Goal: Task Accomplishment & Management: Use online tool/utility

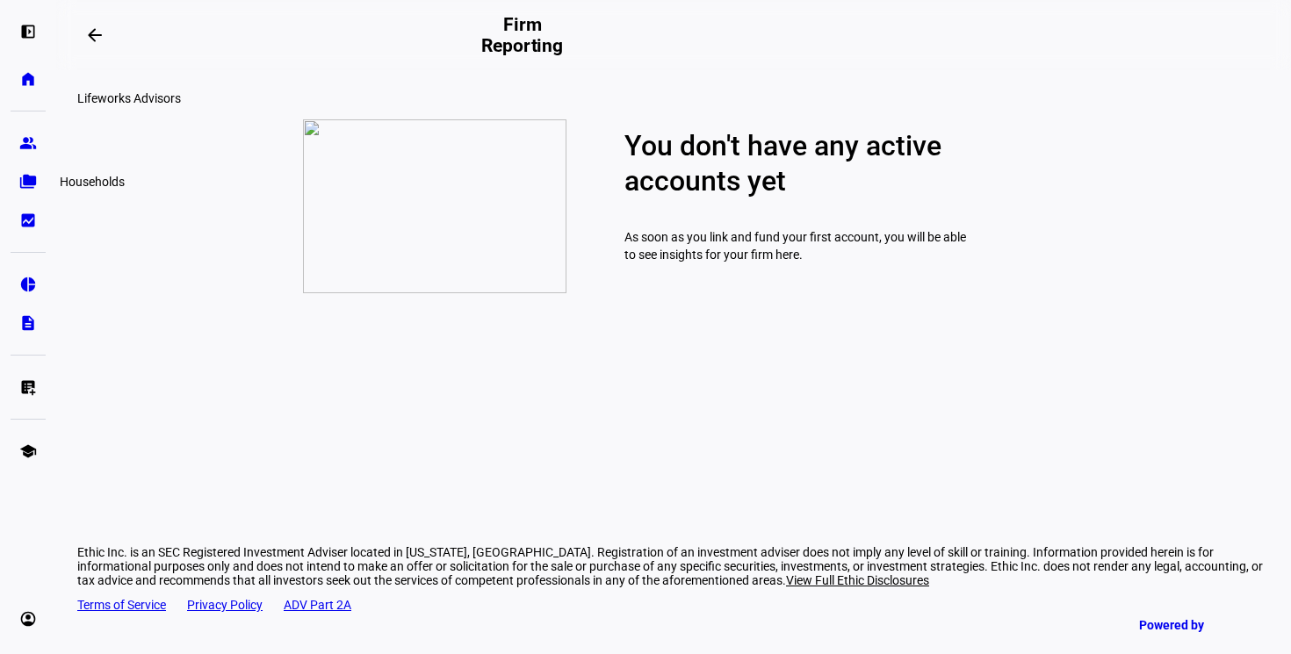
click at [27, 191] on link "folder_copy Households" at bounding box center [28, 181] width 35 height 35
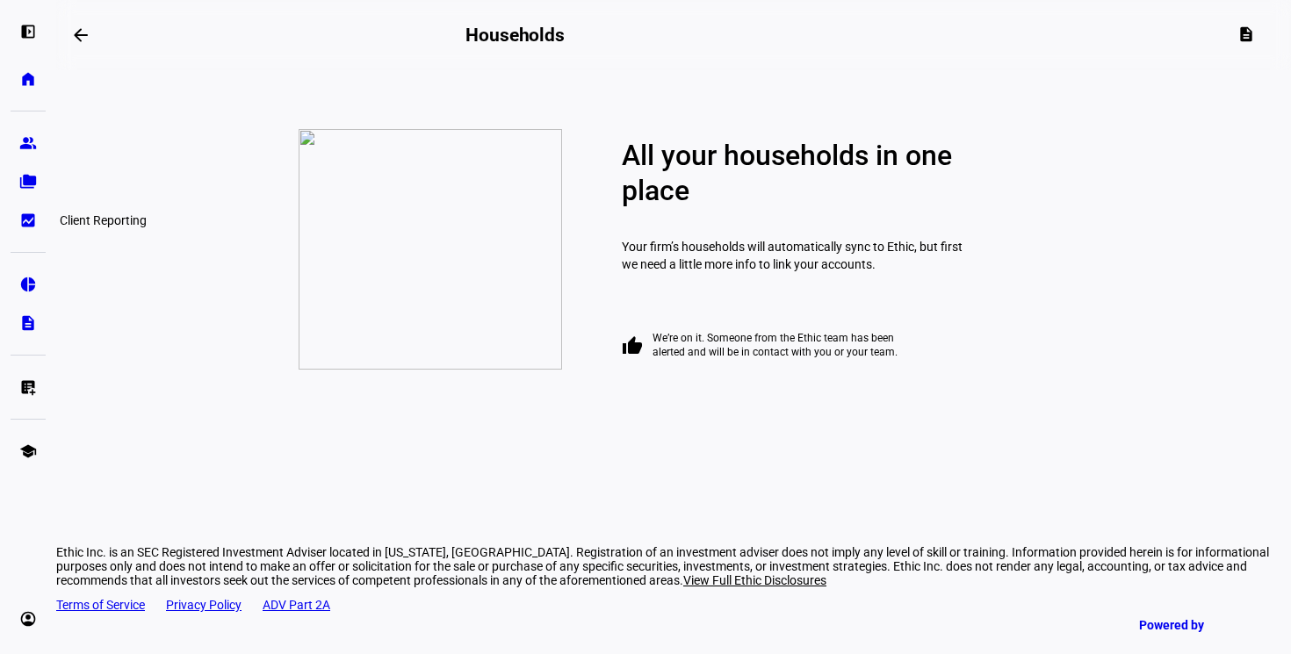
click at [32, 239] on div "left_panel_open home Home Advisors group Prospects folder_copy Households bid_l…" at bounding box center [28, 327] width 56 height 654
click at [27, 287] on eth-mat-symbol "pie_chart" at bounding box center [28, 285] width 18 height 18
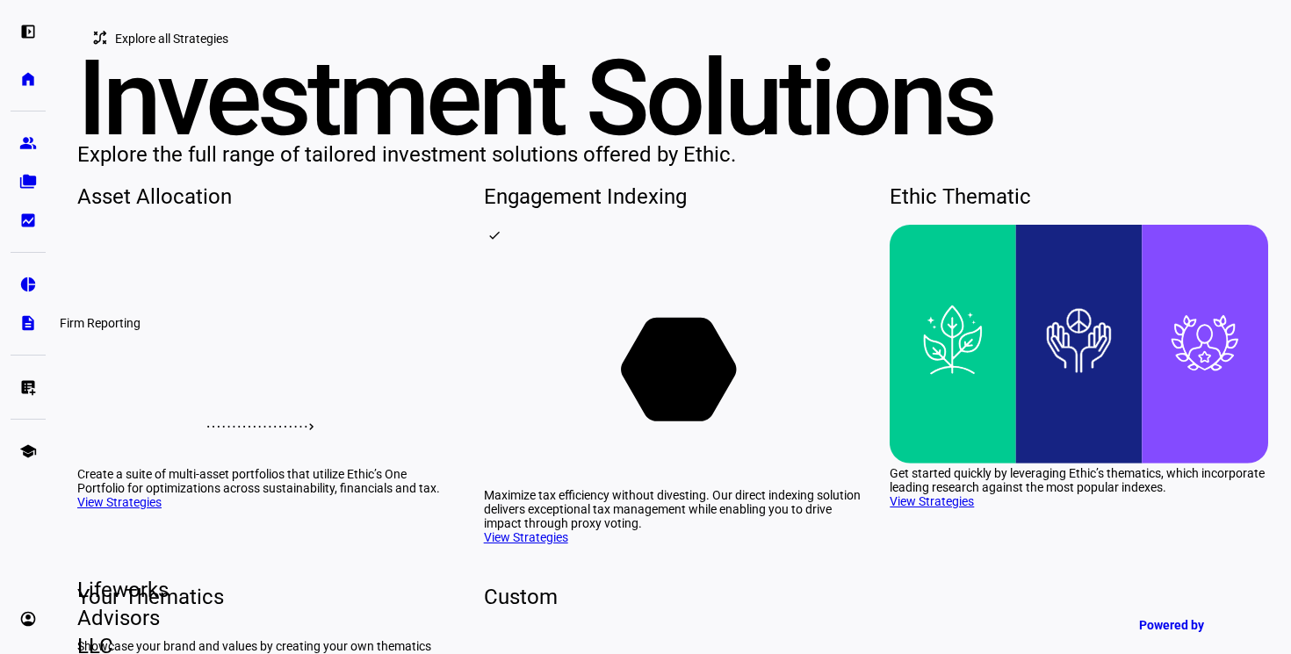
click at [34, 326] on eth-mat-symbol "description" at bounding box center [28, 323] width 18 height 18
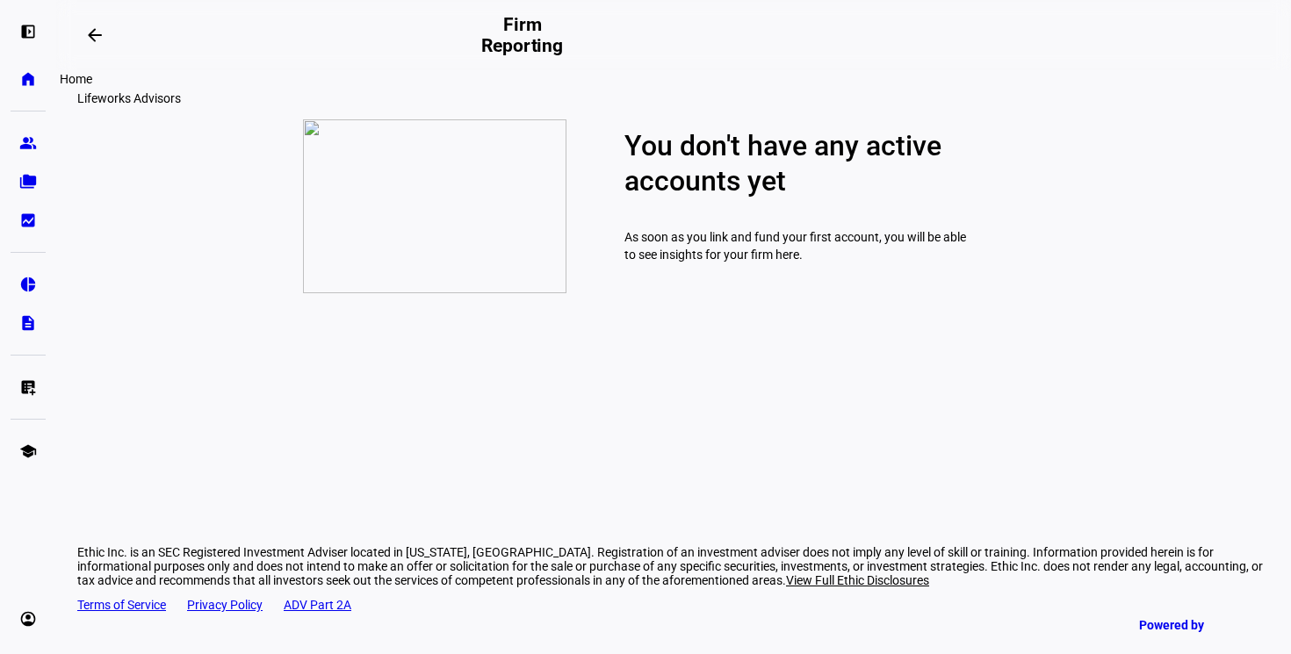
click at [25, 78] on eth-mat-symbol "home" at bounding box center [28, 79] width 18 height 18
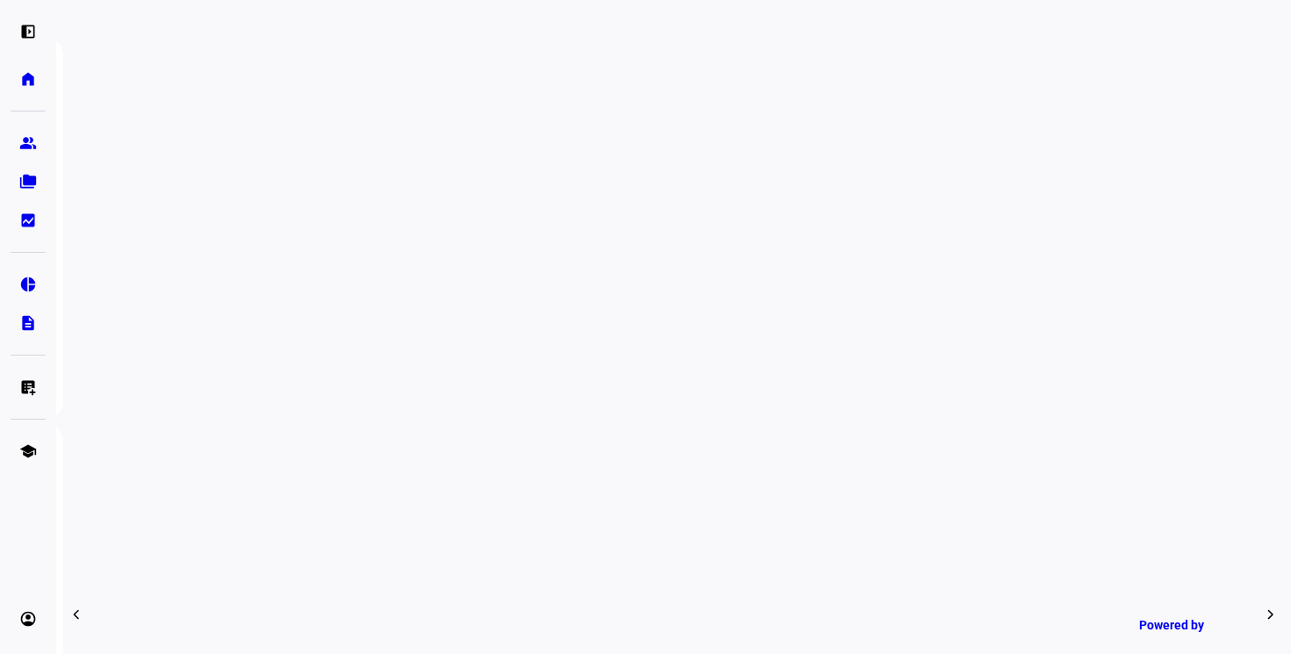
scroll to position [684, 0]
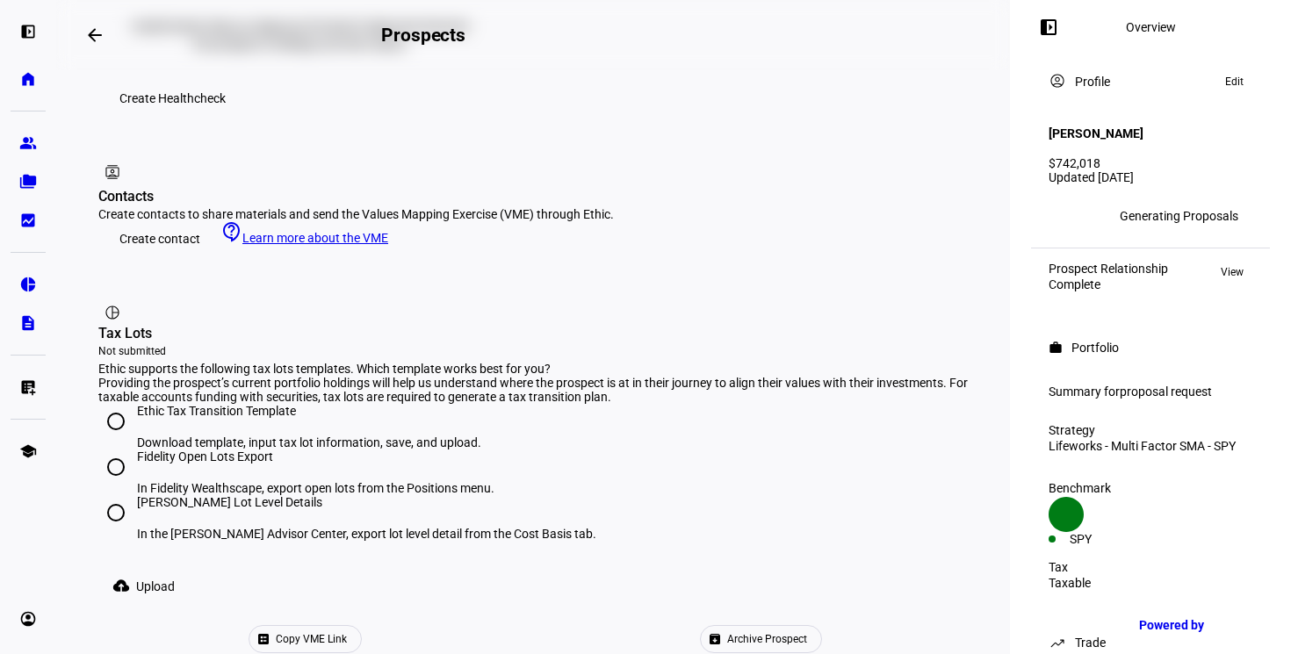
scroll to position [980, 0]
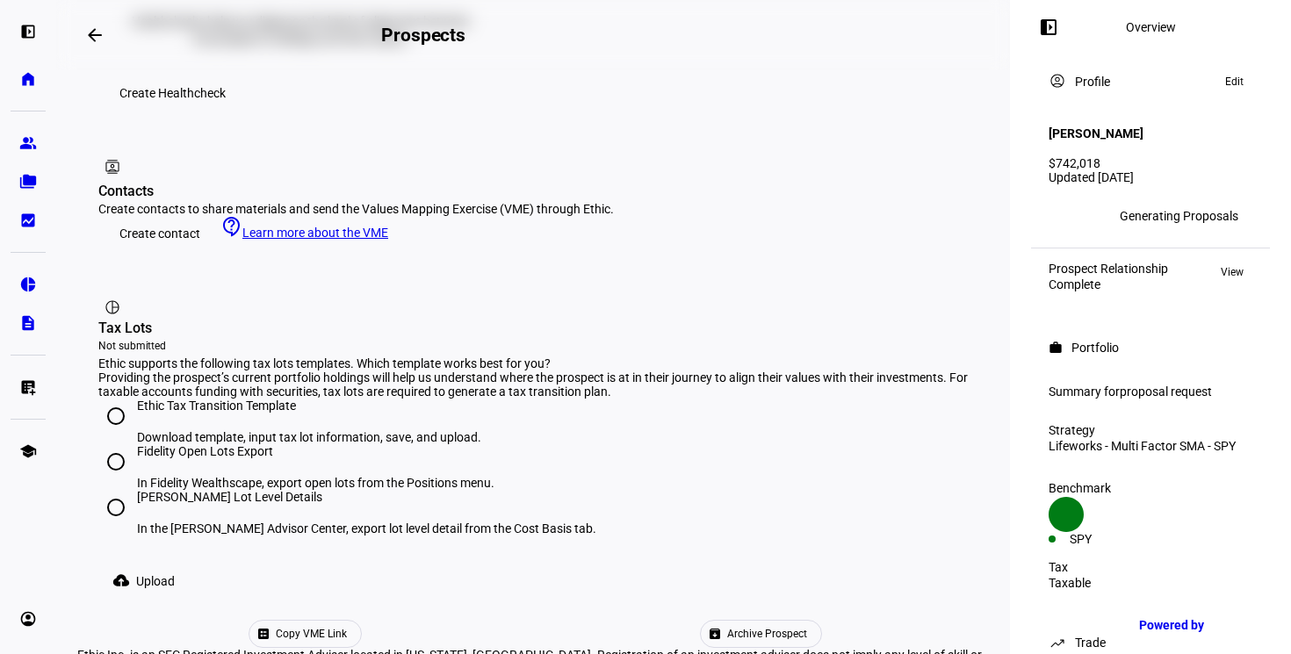
click at [477, 371] on div "Providing the prospect’s current portfolio holdings will help us understand whe…" at bounding box center [533, 385] width 870 height 28
drag, startPoint x: 461, startPoint y: 183, endPoint x: 495, endPoint y: 181, distance: 33.4
click at [495, 371] on div "Providing the prospect’s current portfolio holdings will help us understand whe…" at bounding box center [533, 385] width 870 height 28
click at [490, 371] on div "Providing the prospect’s current portfolio holdings will help us understand whe…" at bounding box center [533, 385] width 870 height 28
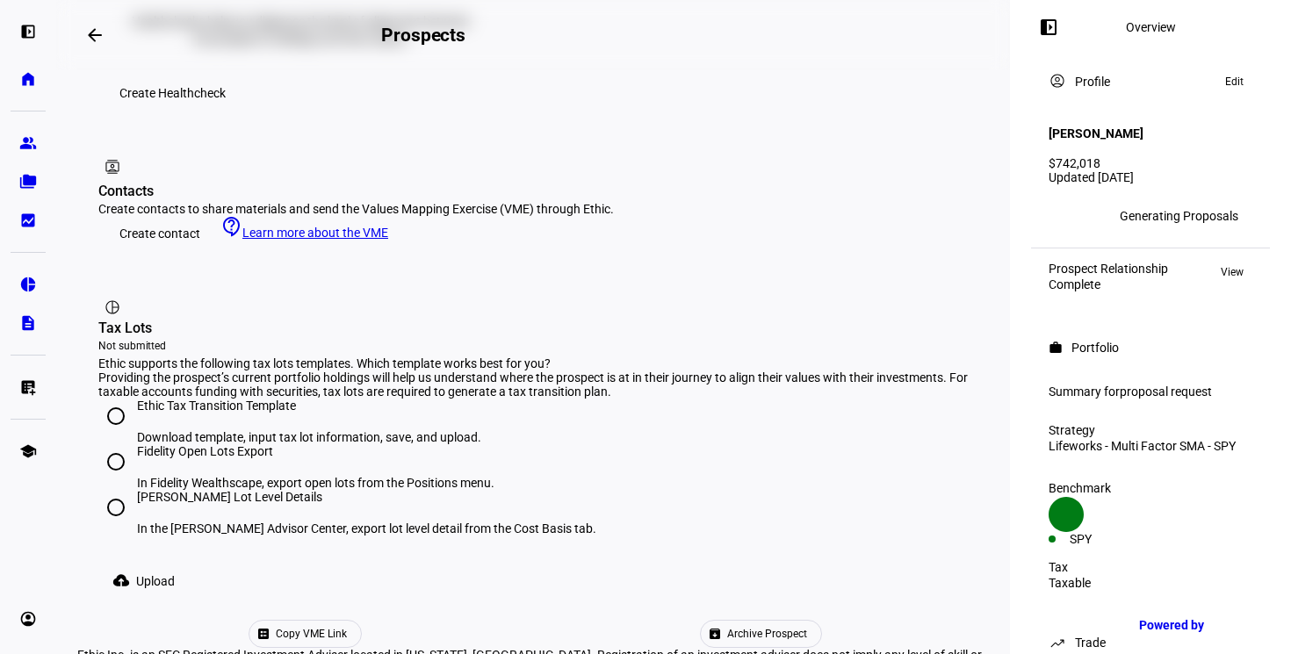
click at [472, 371] on div "Providing the prospect’s current portfolio holdings will help us understand whe…" at bounding box center [533, 385] width 870 height 28
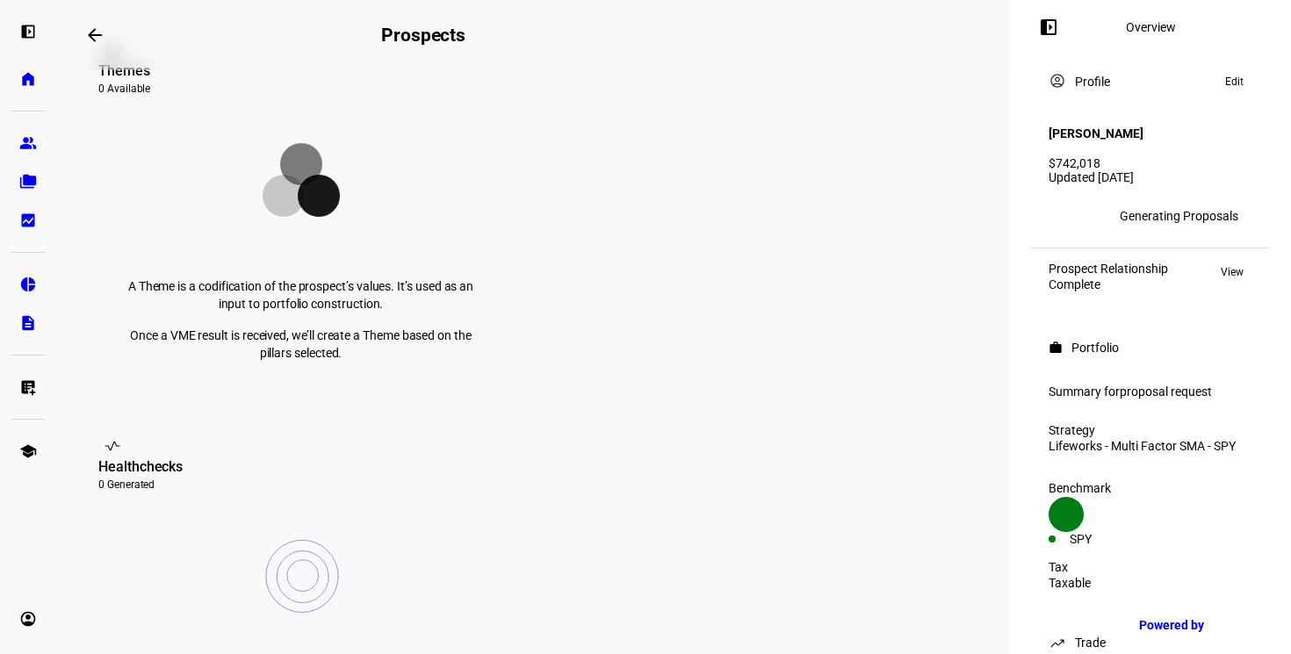
scroll to position [0, 0]
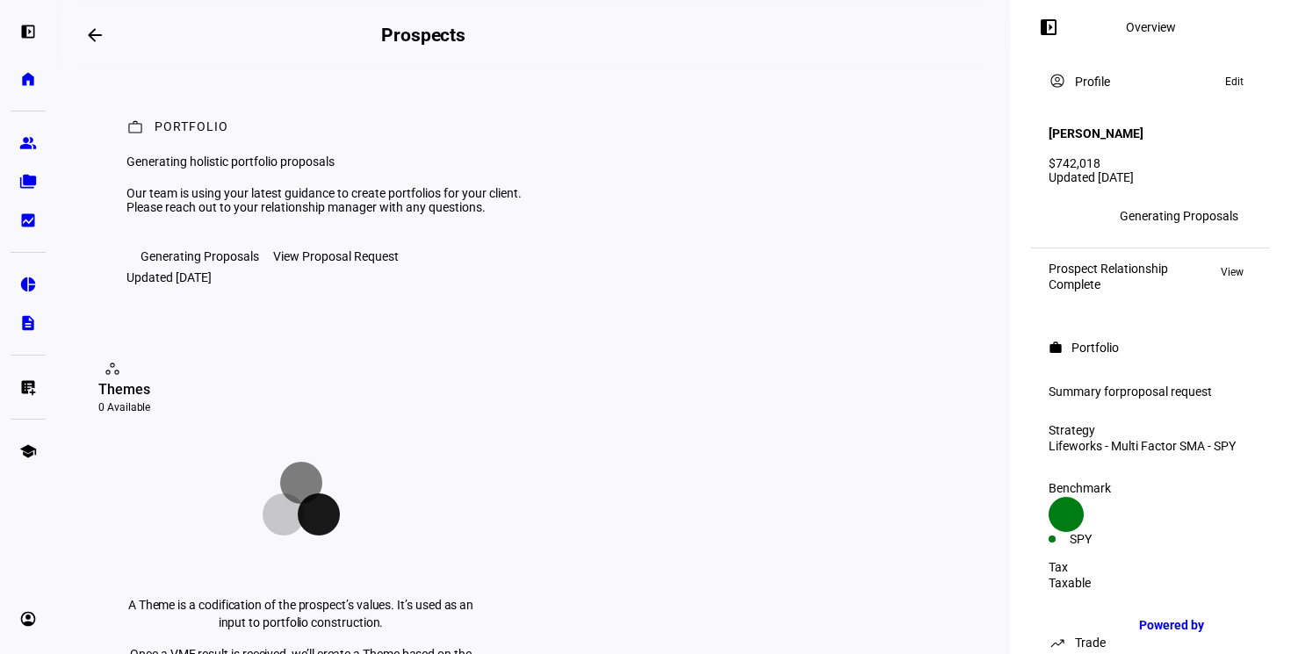
click at [185, 169] on div "Generating holistic portfolio proposals" at bounding box center [342, 162] width 432 height 14
drag, startPoint x: 177, startPoint y: 173, endPoint x: 379, endPoint y: 217, distance: 206.7
click at [379, 169] on div "Generating holistic portfolio proposals" at bounding box center [342, 162] width 432 height 14
drag, startPoint x: 343, startPoint y: 219, endPoint x: 279, endPoint y: 215, distance: 63.3
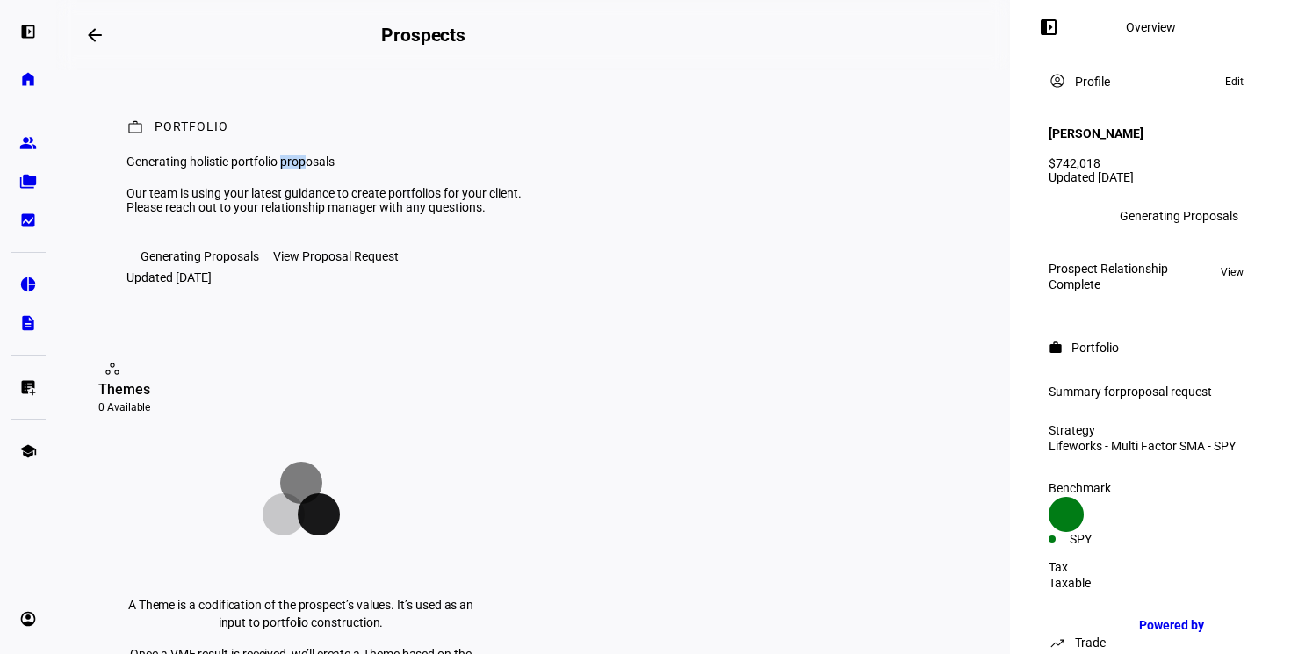
click at [279, 169] on div "Generating holistic portfolio proposals" at bounding box center [342, 162] width 432 height 14
click at [23, 83] on eth-mat-symbol "home" at bounding box center [28, 79] width 18 height 18
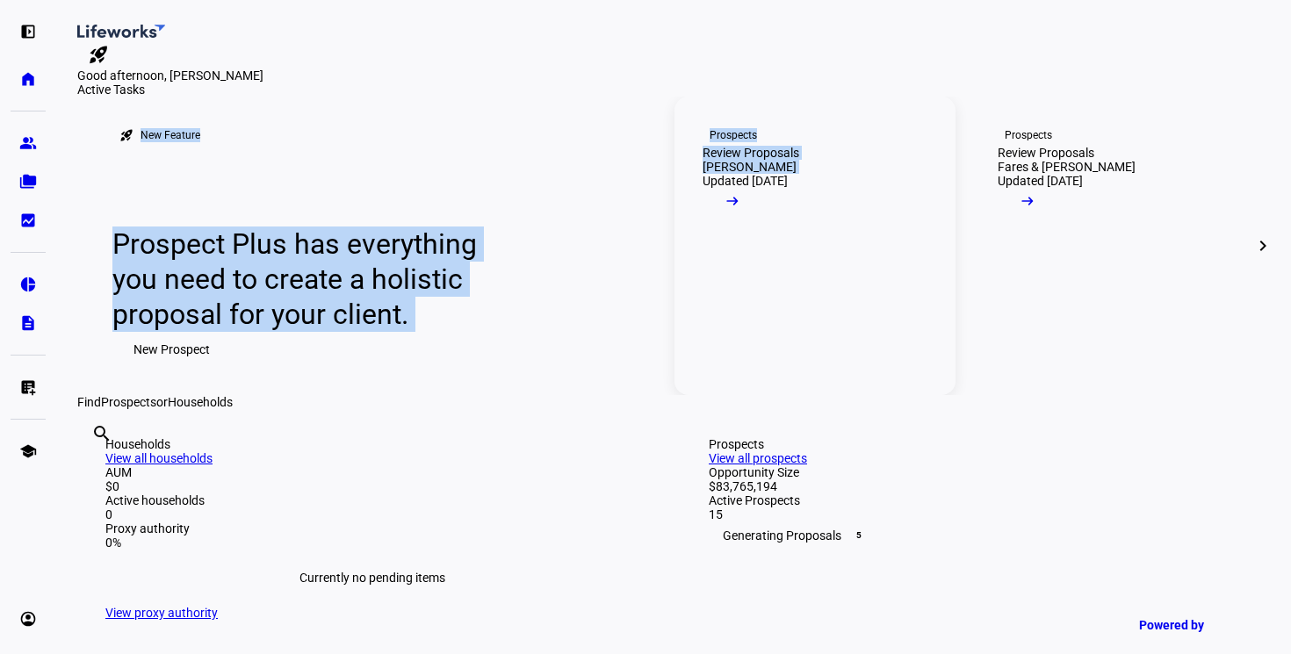
drag, startPoint x: 664, startPoint y: 206, endPoint x: 675, endPoint y: 424, distance: 218.1
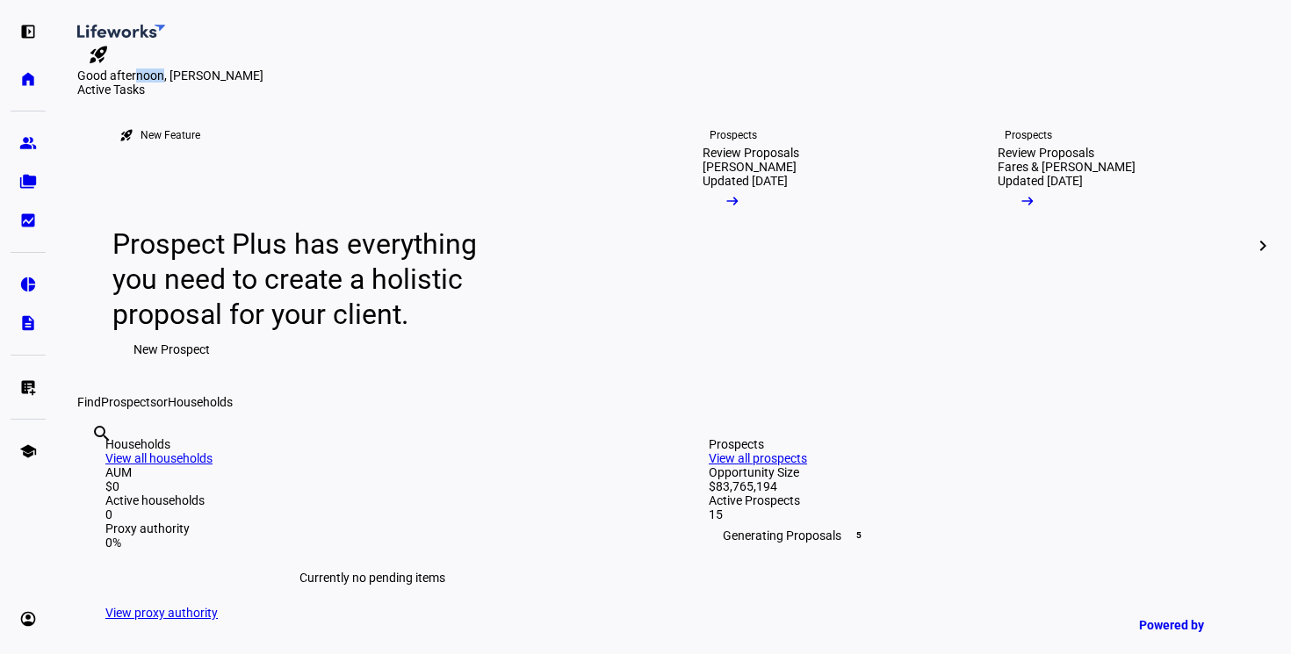
drag, startPoint x: 276, startPoint y: 126, endPoint x: 346, endPoint y: 135, distance: 70.9
click at [346, 83] on div "Good afternoon, [PERSON_NAME]" at bounding box center [673, 76] width 1193 height 14
click at [245, 83] on div "Good afternoon, [PERSON_NAME]" at bounding box center [673, 76] width 1193 height 14
drag, startPoint x: 230, startPoint y: 118, endPoint x: 283, endPoint y: 118, distance: 52.7
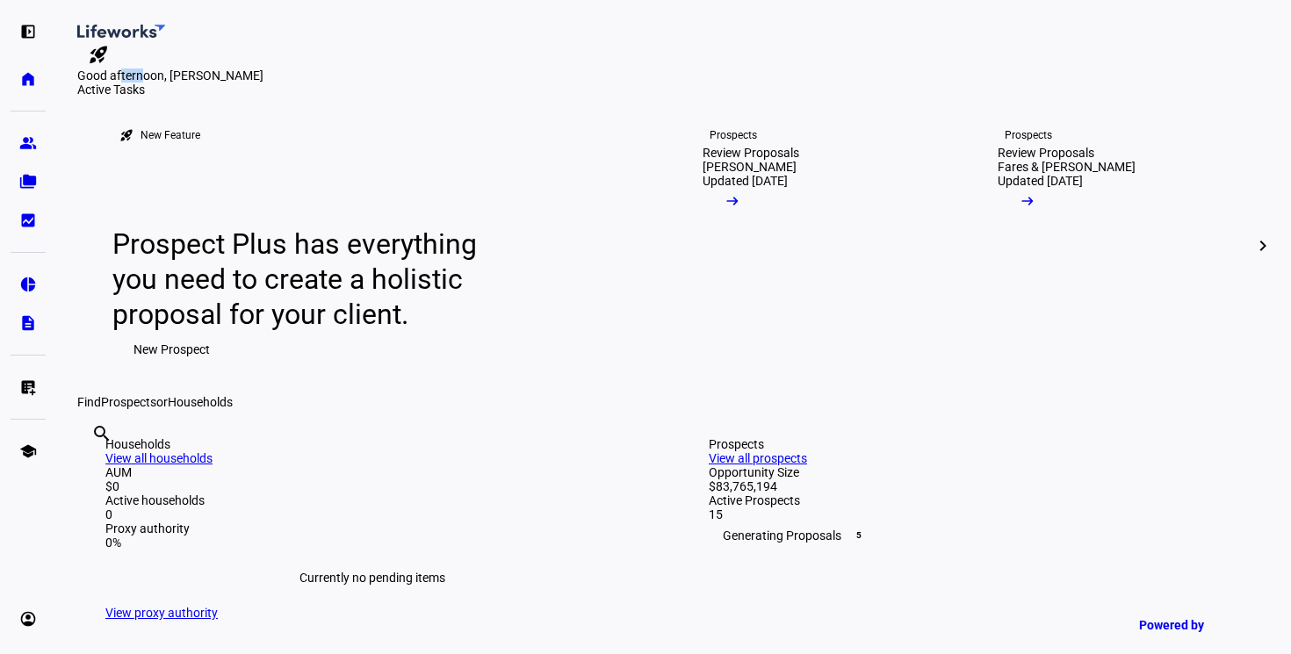
click at [284, 83] on div "Good afternoon, [PERSON_NAME]" at bounding box center [673, 76] width 1193 height 14
click at [283, 83] on div "Good afternoon, [PERSON_NAME]" at bounding box center [673, 76] width 1193 height 14
drag, startPoint x: 273, startPoint y: 120, endPoint x: 263, endPoint y: 120, distance: 10.5
click at [268, 83] on div "Good afternoon, [PERSON_NAME]" at bounding box center [673, 76] width 1193 height 14
drag, startPoint x: 263, startPoint y: 120, endPoint x: 284, endPoint y: 121, distance: 21.1
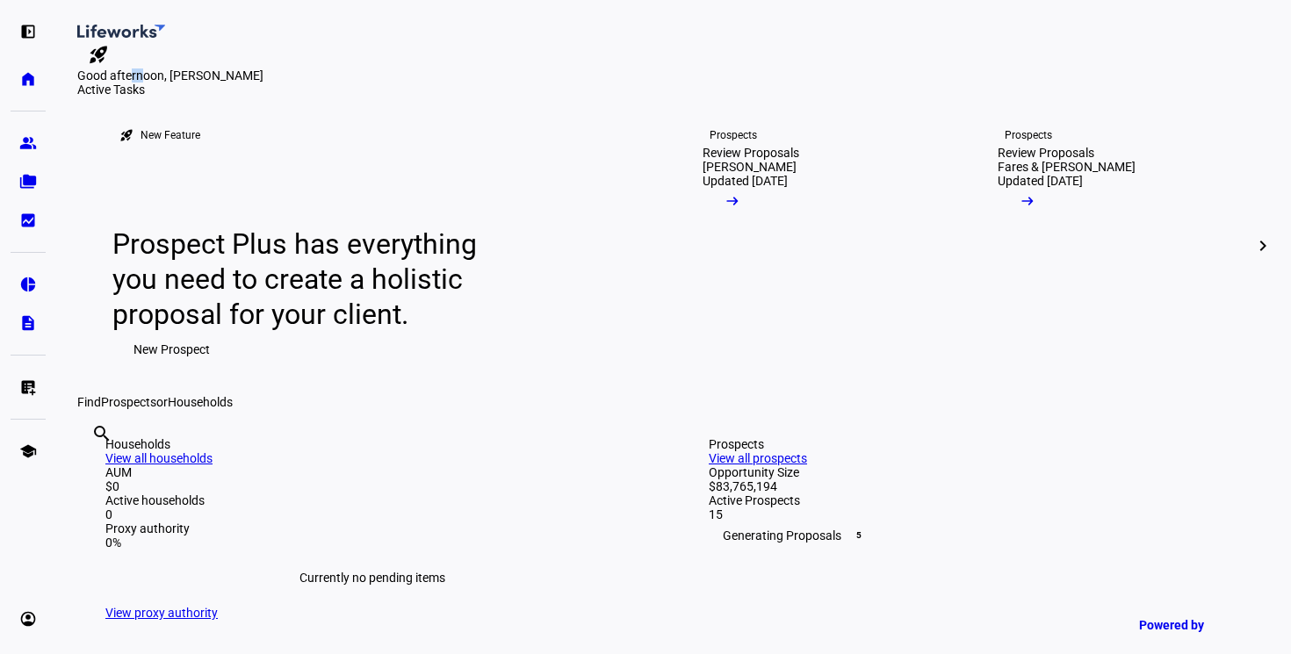
click at [284, 83] on div "Good afternoon, [PERSON_NAME]" at bounding box center [673, 76] width 1193 height 14
drag, startPoint x: 284, startPoint y: 121, endPoint x: 267, endPoint y: 121, distance: 16.7
click at [274, 83] on div "Good afternoon, [PERSON_NAME]" at bounding box center [673, 76] width 1193 height 14
drag, startPoint x: 265, startPoint y: 121, endPoint x: 287, endPoint y: 119, distance: 22.0
click at [287, 83] on div "Good afternoon, [PERSON_NAME]" at bounding box center [673, 76] width 1193 height 14
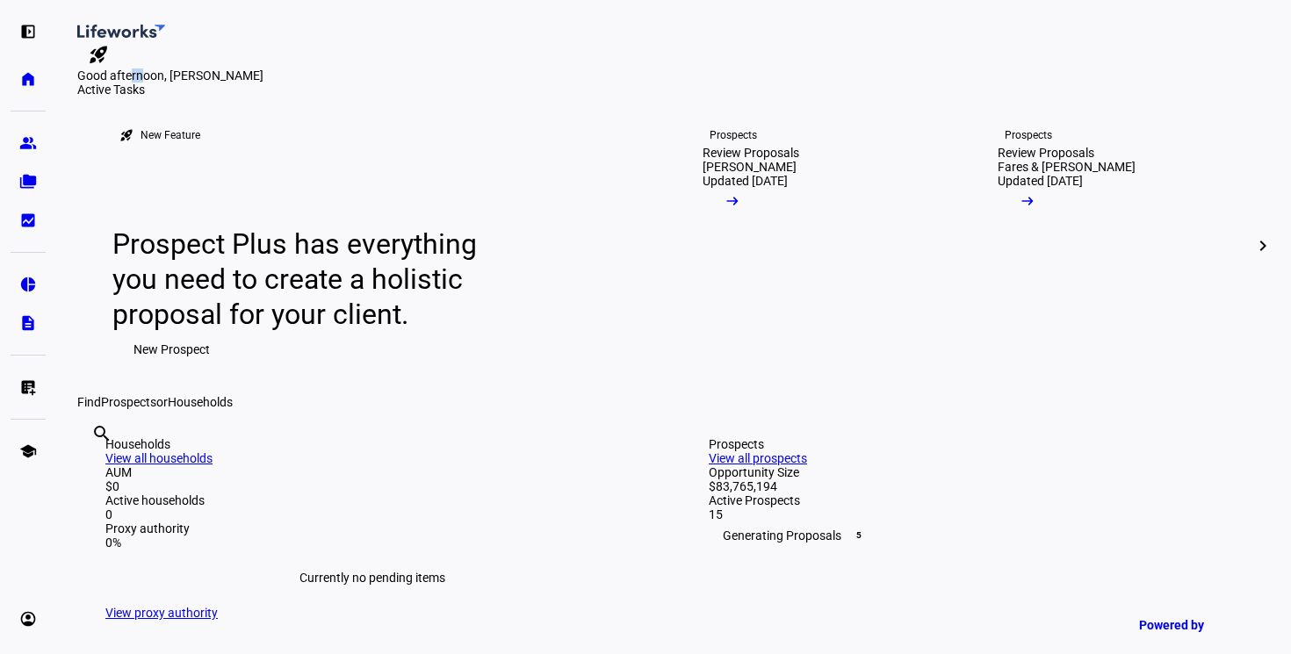
drag, startPoint x: 252, startPoint y: 134, endPoint x: 293, endPoint y: 133, distance: 41.3
click at [294, 83] on div "Good afternoon, [PERSON_NAME]" at bounding box center [673, 76] width 1193 height 14
click at [293, 83] on div "Good afternoon, [PERSON_NAME]" at bounding box center [673, 76] width 1193 height 14
drag, startPoint x: 303, startPoint y: 135, endPoint x: 271, endPoint y: 135, distance: 32.5
click at [271, 83] on div "Good afternoon, [PERSON_NAME]" at bounding box center [673, 76] width 1193 height 14
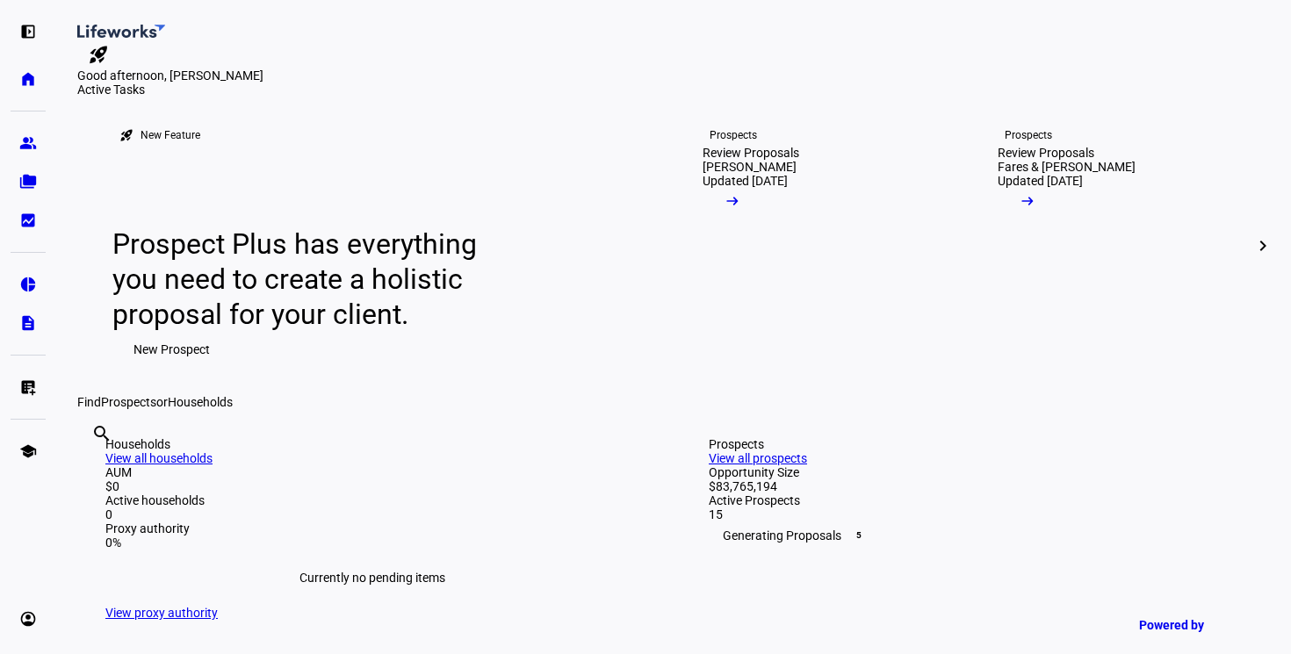
click at [264, 83] on div "Good afternoon, [PERSON_NAME]" at bounding box center [673, 76] width 1193 height 14
drag, startPoint x: 255, startPoint y: 130, endPoint x: 290, endPoint y: 136, distance: 35.7
click at [290, 83] on div "Good afternoon, [PERSON_NAME]" at bounding box center [673, 76] width 1193 height 14
drag, startPoint x: 277, startPoint y: 134, endPoint x: 256, endPoint y: 131, distance: 20.5
click at [257, 83] on div "Good afternoon, [PERSON_NAME]" at bounding box center [673, 76] width 1193 height 14
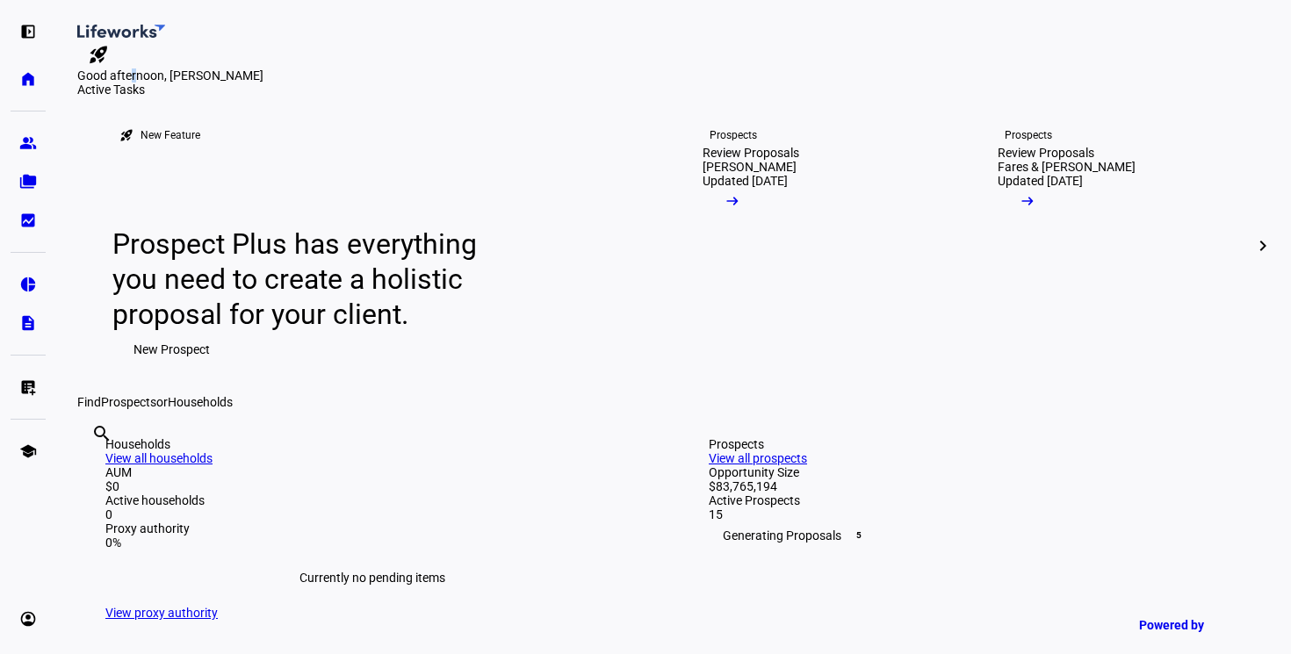
click at [256, 83] on div "Good afternoon, [PERSON_NAME]" at bounding box center [673, 76] width 1193 height 14
drag, startPoint x: 256, startPoint y: 131, endPoint x: 280, endPoint y: 131, distance: 23.7
click at [280, 83] on div "Good afternoon, [PERSON_NAME]" at bounding box center [673, 76] width 1193 height 14
drag, startPoint x: 287, startPoint y: 131, endPoint x: 265, endPoint y: 130, distance: 22.0
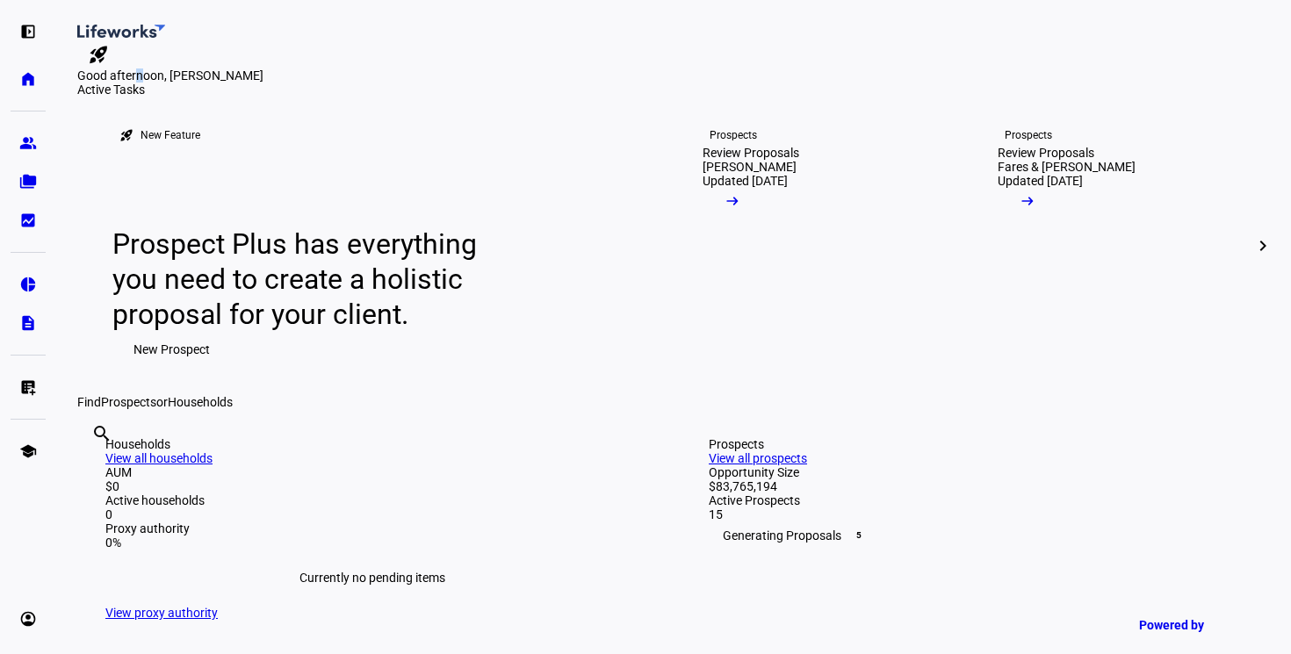
click at [266, 83] on div "Good afternoon, [PERSON_NAME]" at bounding box center [673, 76] width 1193 height 14
click at [286, 83] on div "Good afternoon, [PERSON_NAME]" at bounding box center [673, 76] width 1193 height 14
drag, startPoint x: 288, startPoint y: 131, endPoint x: 262, endPoint y: 131, distance: 26.4
click at [262, 83] on div "Good afternoon, [PERSON_NAME]" at bounding box center [673, 76] width 1193 height 14
click at [293, 83] on div "Good afternoon, [PERSON_NAME]" at bounding box center [673, 76] width 1193 height 14
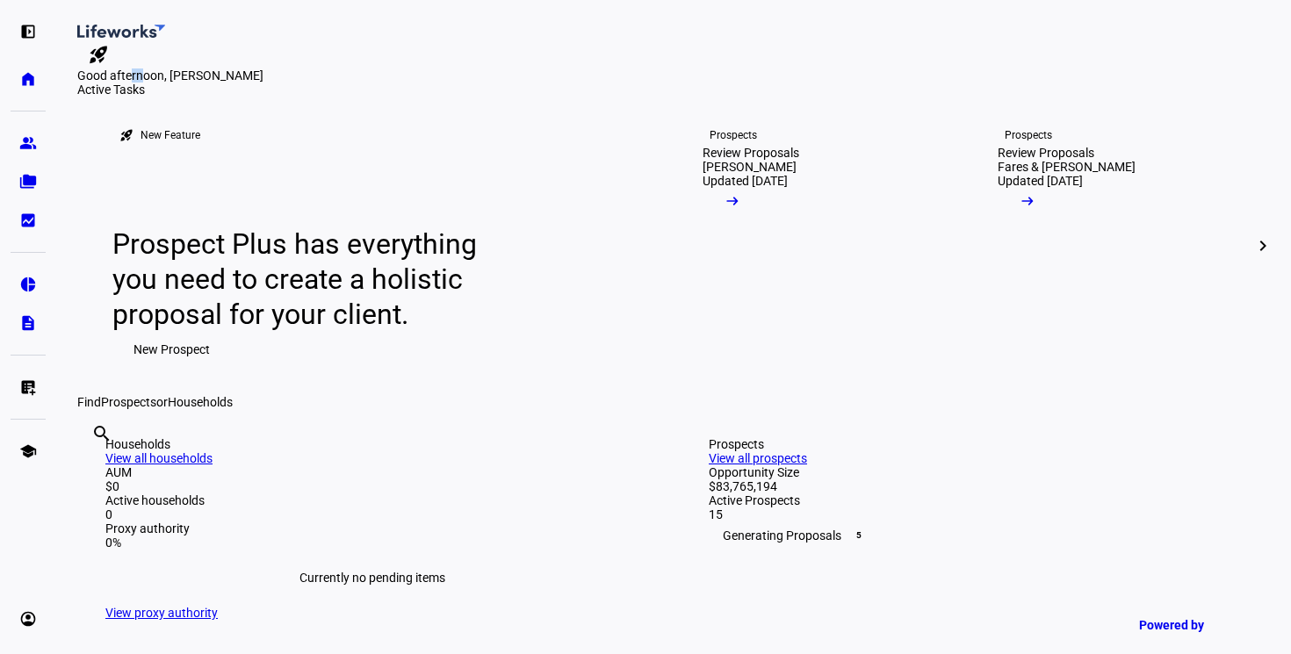
drag, startPoint x: 262, startPoint y: 126, endPoint x: 281, endPoint y: 126, distance: 19.3
click at [281, 83] on div "Good afternoon, [PERSON_NAME]" at bounding box center [673, 76] width 1193 height 14
drag, startPoint x: 266, startPoint y: 134, endPoint x: 288, endPoint y: 134, distance: 22.0
click at [291, 83] on div "Good afternoon, [PERSON_NAME]" at bounding box center [673, 76] width 1193 height 14
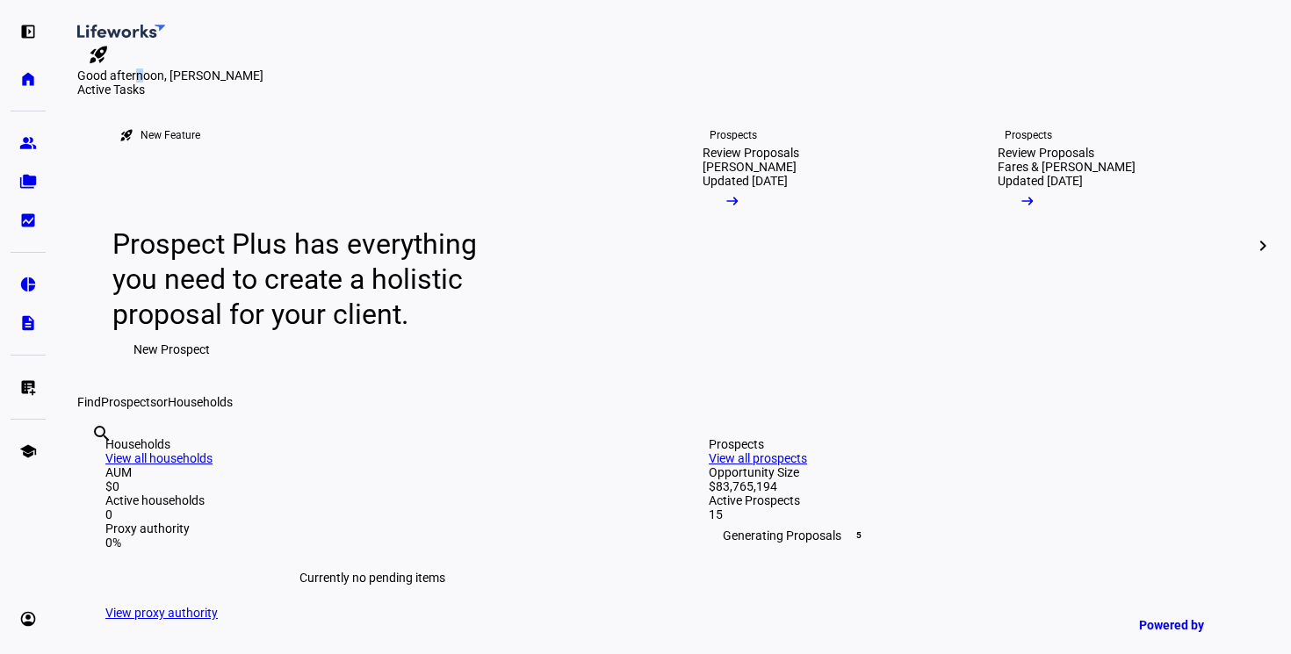
click at [288, 83] on div "Good afternoon, [PERSON_NAME]" at bounding box center [673, 76] width 1193 height 14
drag, startPoint x: 288, startPoint y: 134, endPoint x: 263, endPoint y: 134, distance: 25.5
click at [263, 83] on div "Good afternoon, [PERSON_NAME]" at bounding box center [673, 76] width 1193 height 14
drag, startPoint x: 263, startPoint y: 134, endPoint x: 280, endPoint y: 134, distance: 17.6
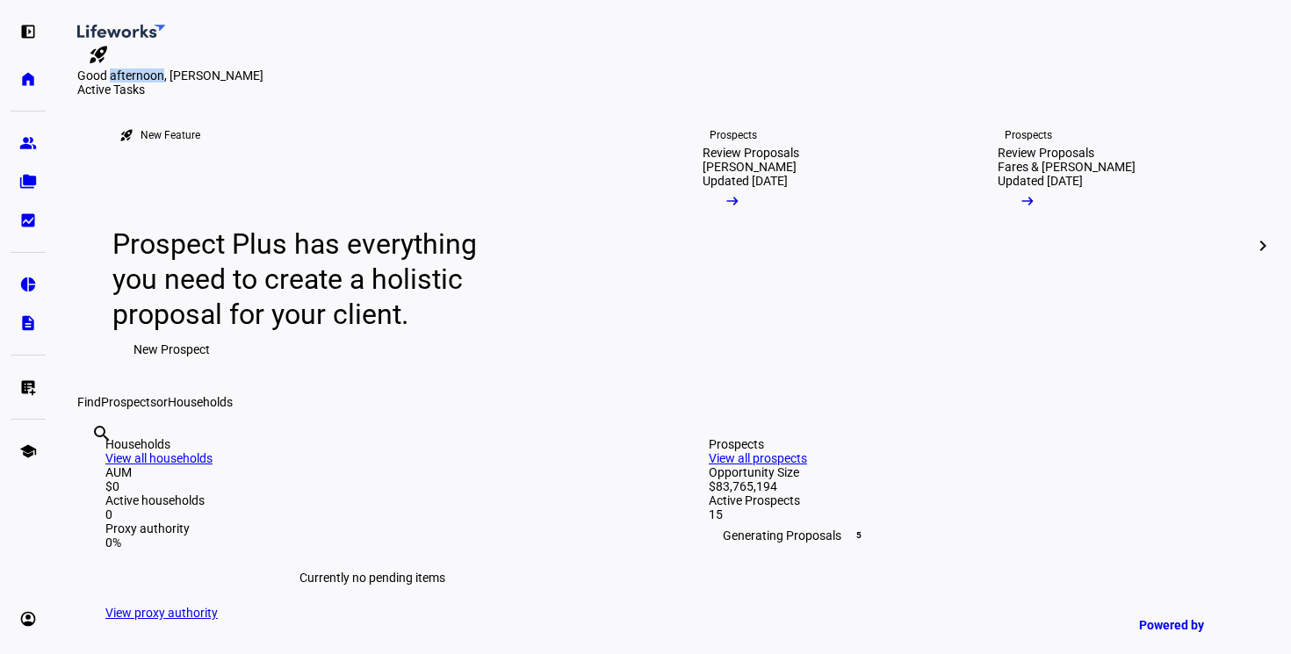
click at [280, 83] on div "Good afternoon, [PERSON_NAME]" at bounding box center [673, 76] width 1193 height 14
drag, startPoint x: 280, startPoint y: 134, endPoint x: 261, endPoint y: 134, distance: 19.3
click at [271, 83] on div "Good afternoon, [PERSON_NAME]" at bounding box center [673, 76] width 1193 height 14
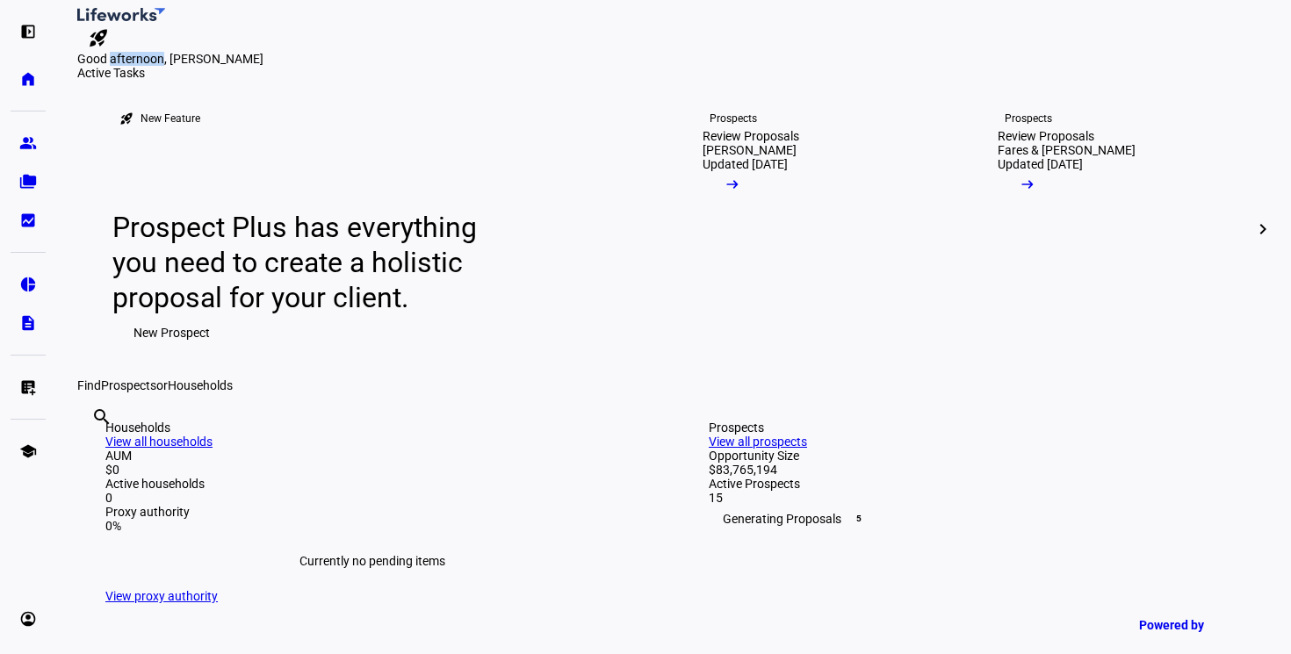
scroll to position [21, 0]
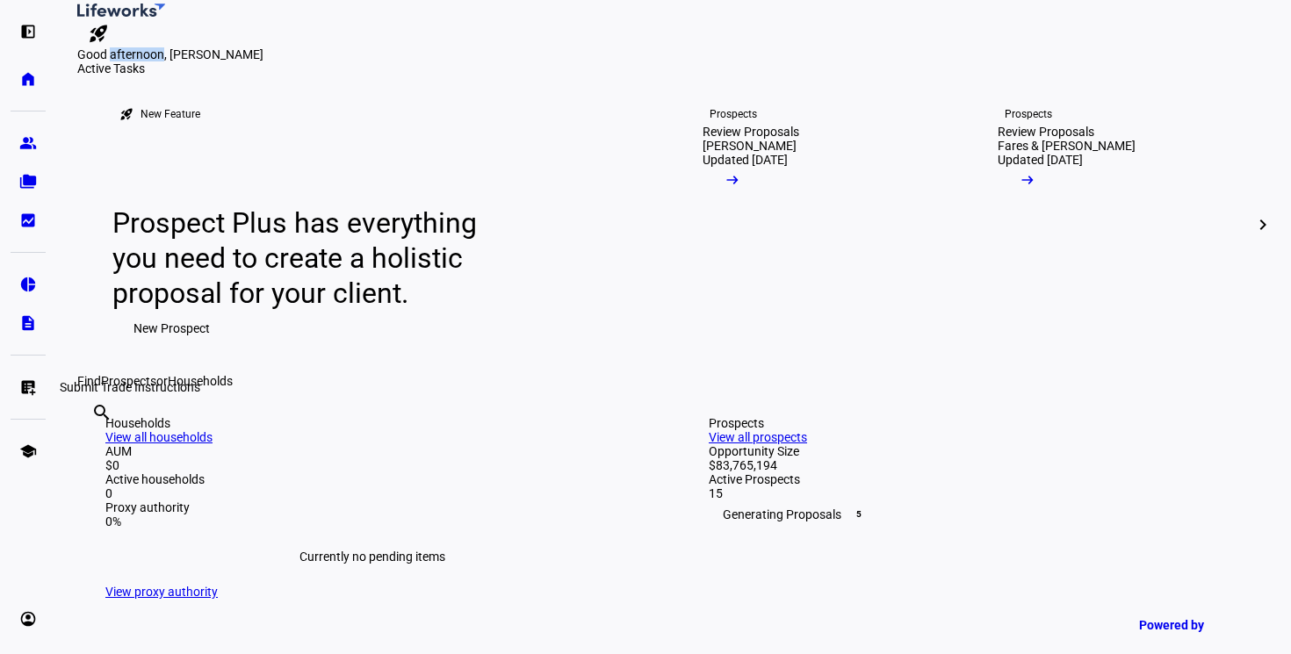
click at [25, 384] on eth-mat-symbol "list_alt_add" at bounding box center [28, 388] width 18 height 18
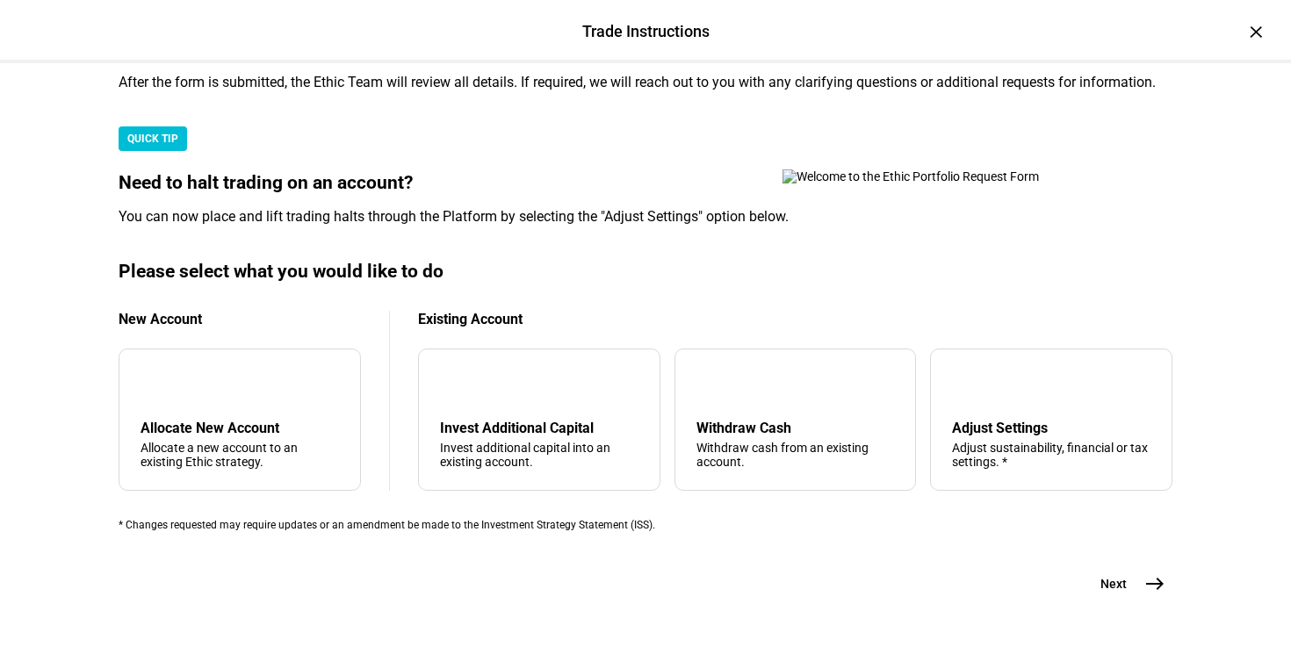
scroll to position [570, 0]
